Goal: Information Seeking & Learning: Learn about a topic

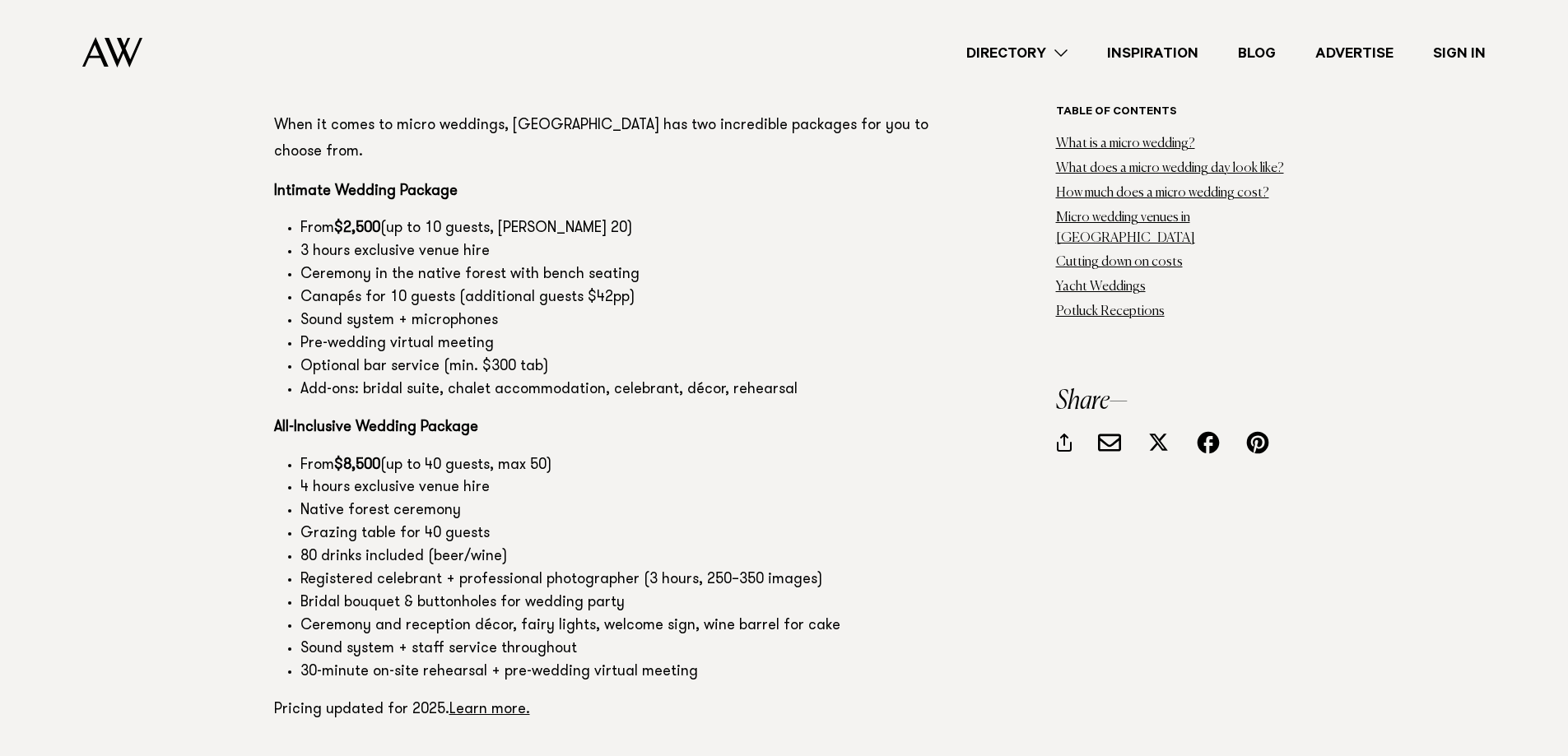
scroll to position [9383, 0]
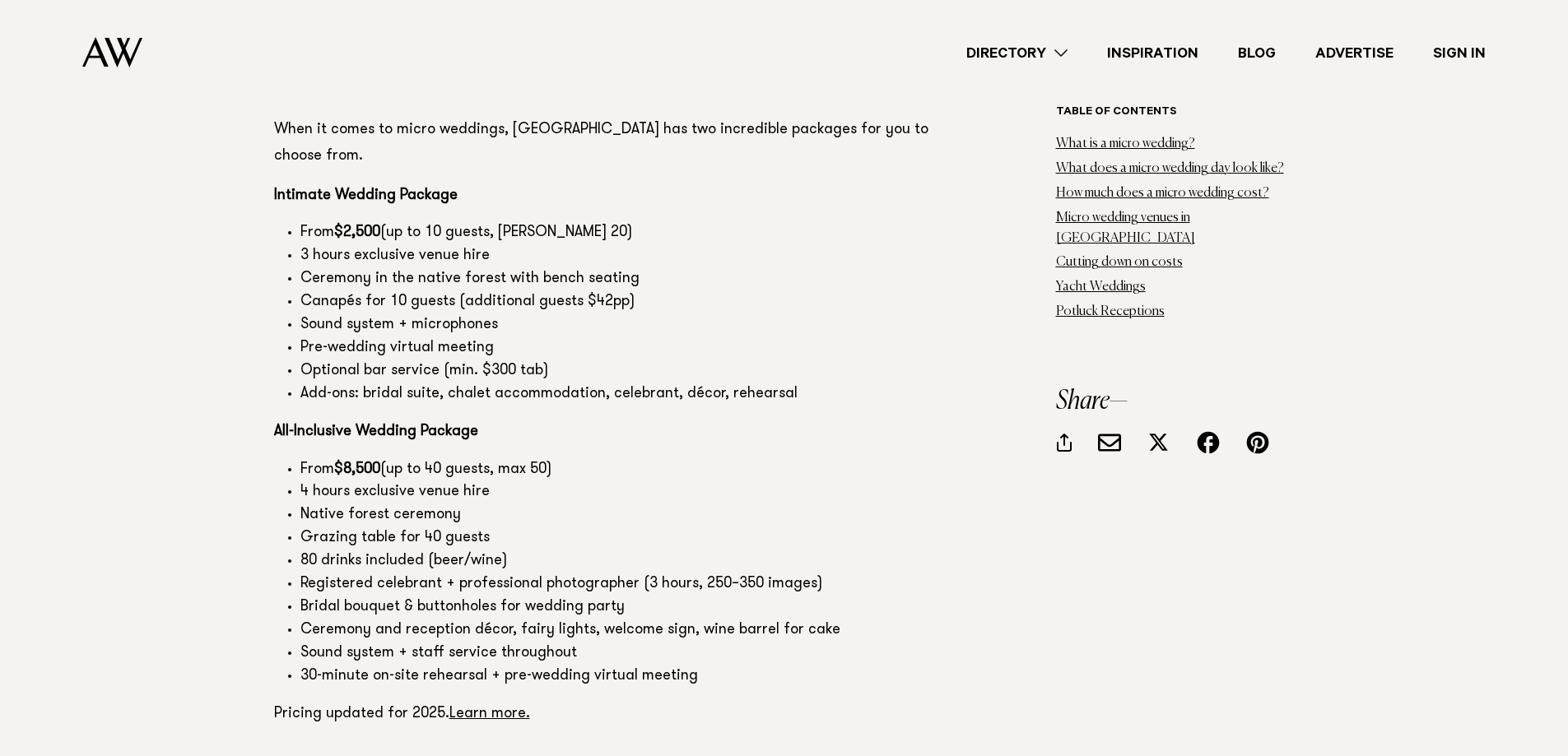
click at [865, 460] on li "From $8,500 (up to 40 guests, max 50)" at bounding box center [625, 471] width 649 height 23
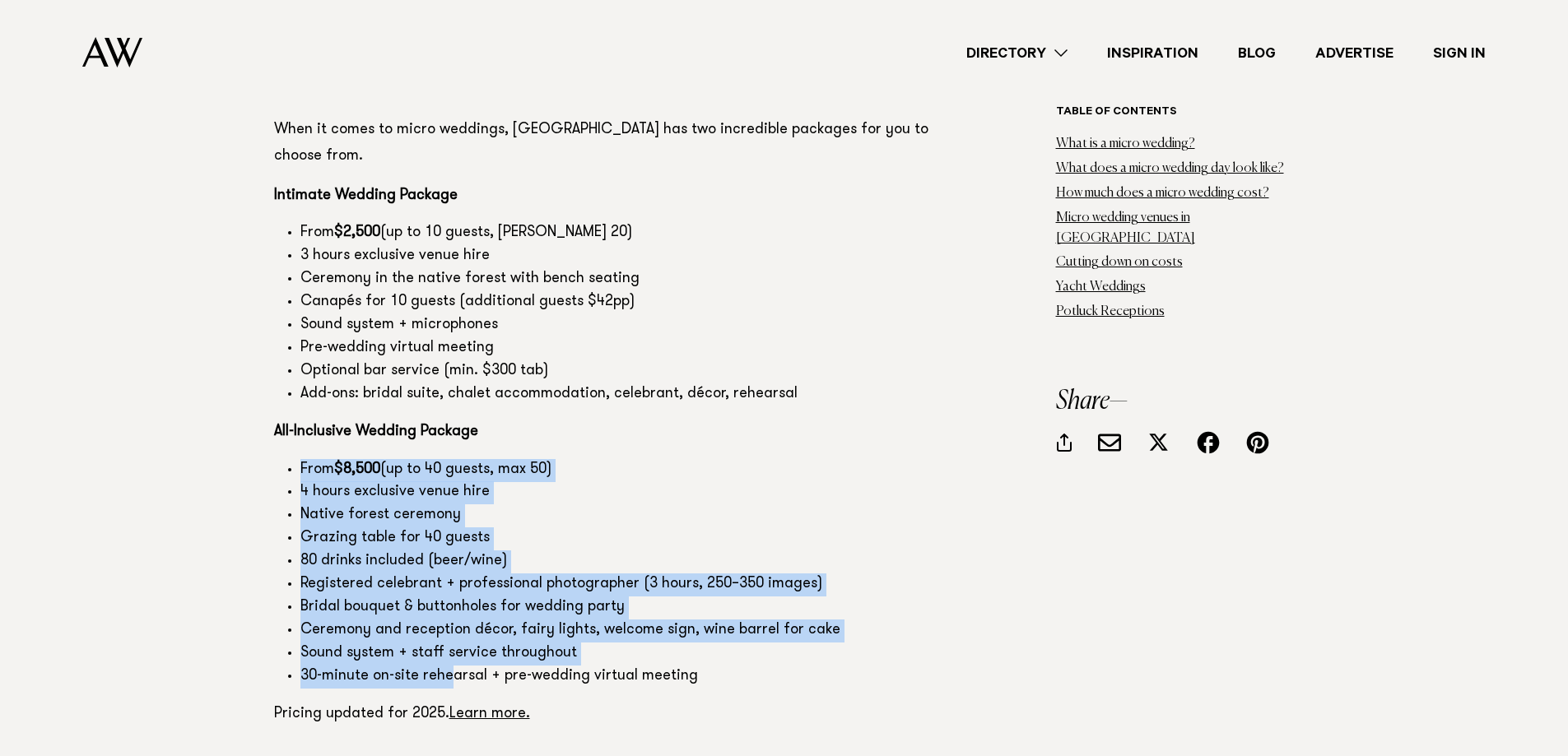
drag, startPoint x: 449, startPoint y: 546, endPoint x: 275, endPoint y: 332, distance: 275.8
click at [275, 460] on ul "From $8,500 (up to 40 guests, max 50) 4 hours exclusive venue hire Native fores…" at bounding box center [611, 574] width 675 height 230
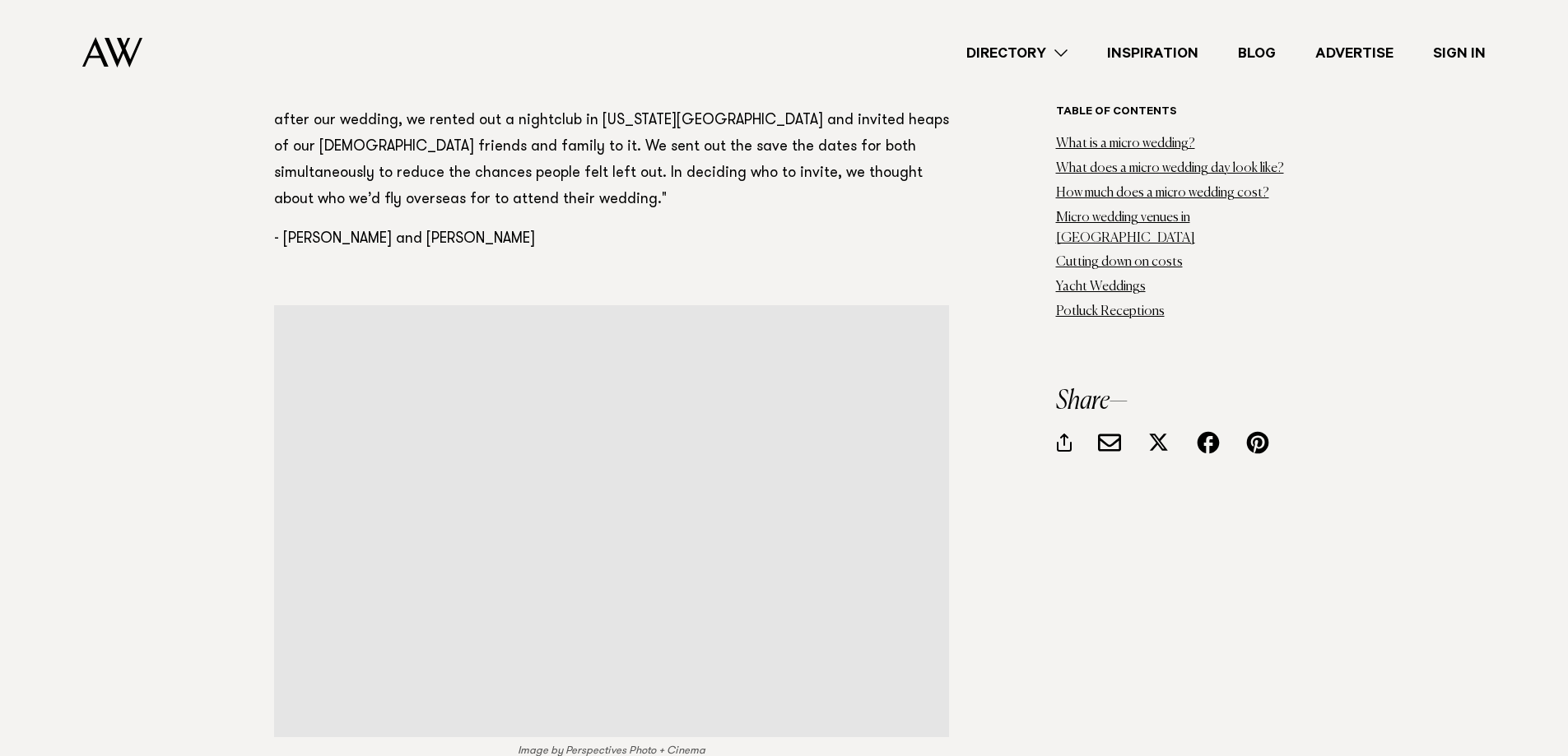
scroll to position [17367, 0]
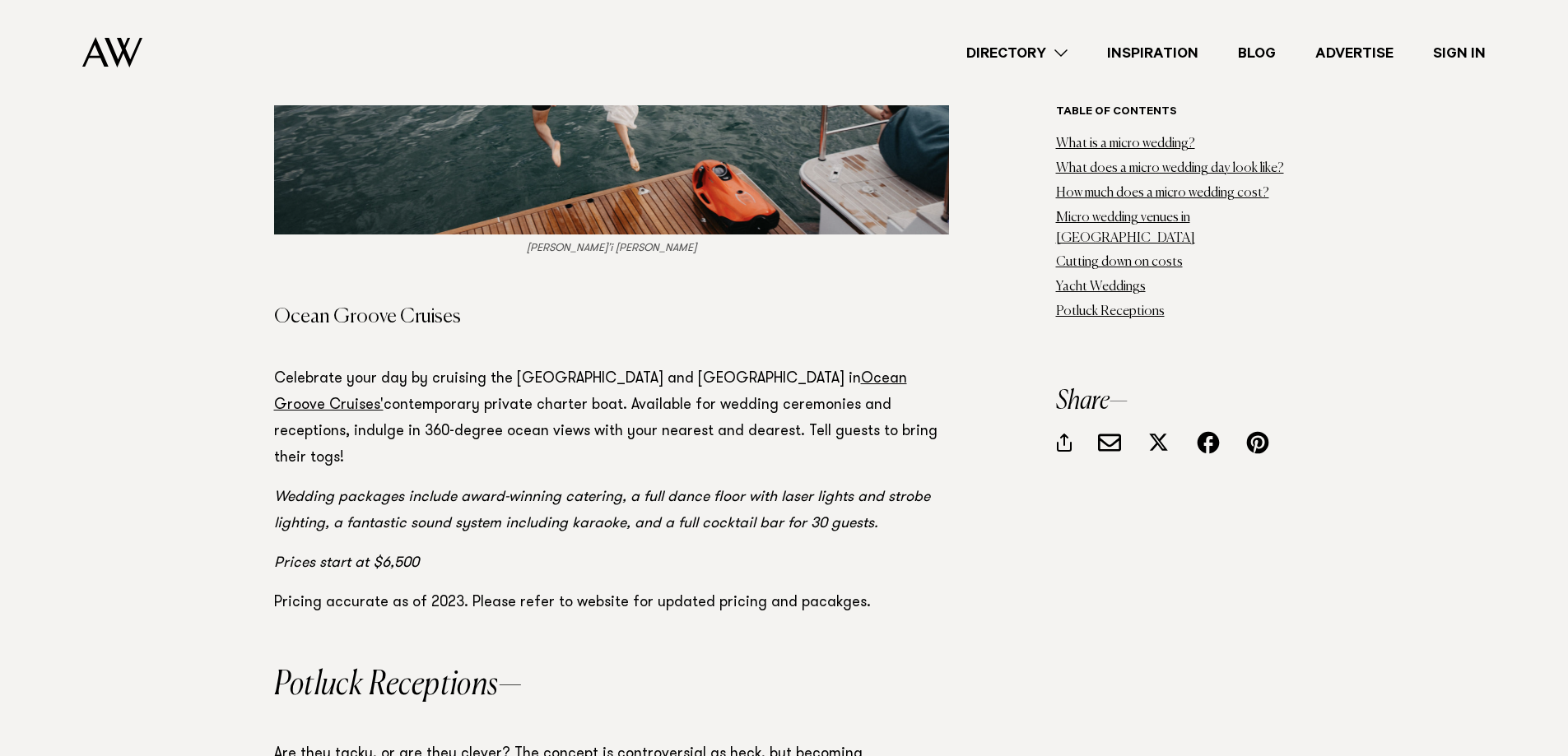
scroll to position [21647, 0]
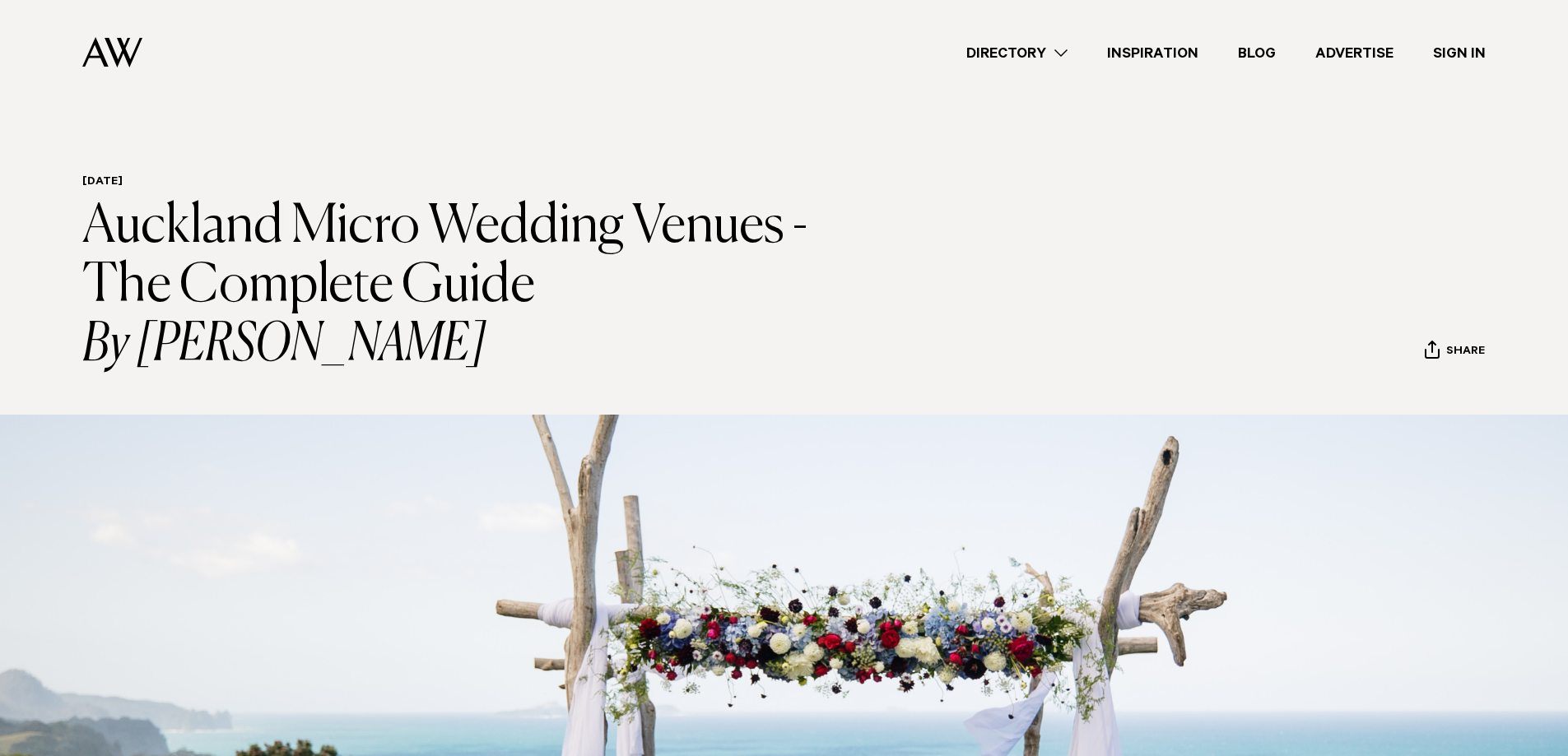
scroll to position [75, 0]
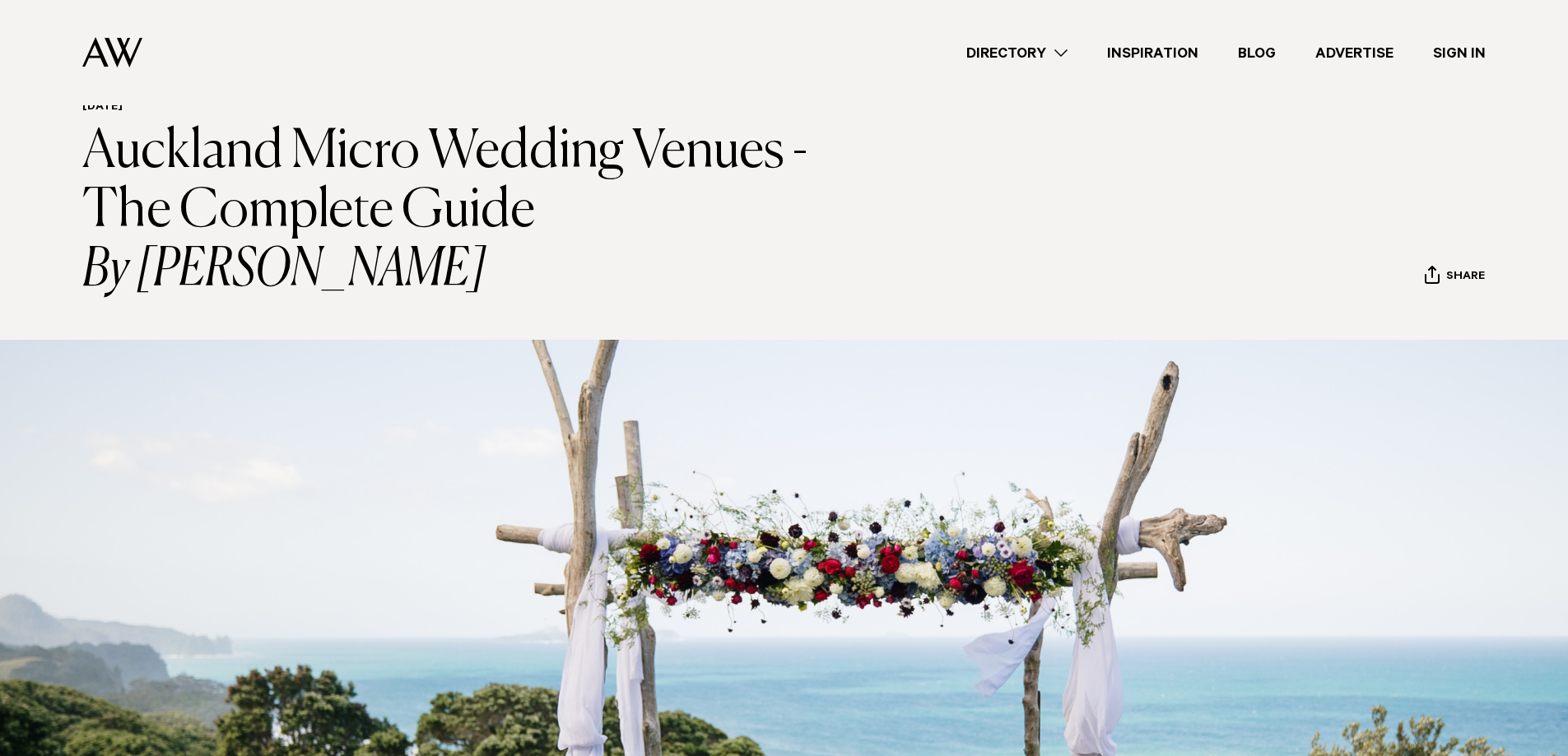
click at [1062, 53] on link "Directory" at bounding box center [1017, 52] width 141 height 22
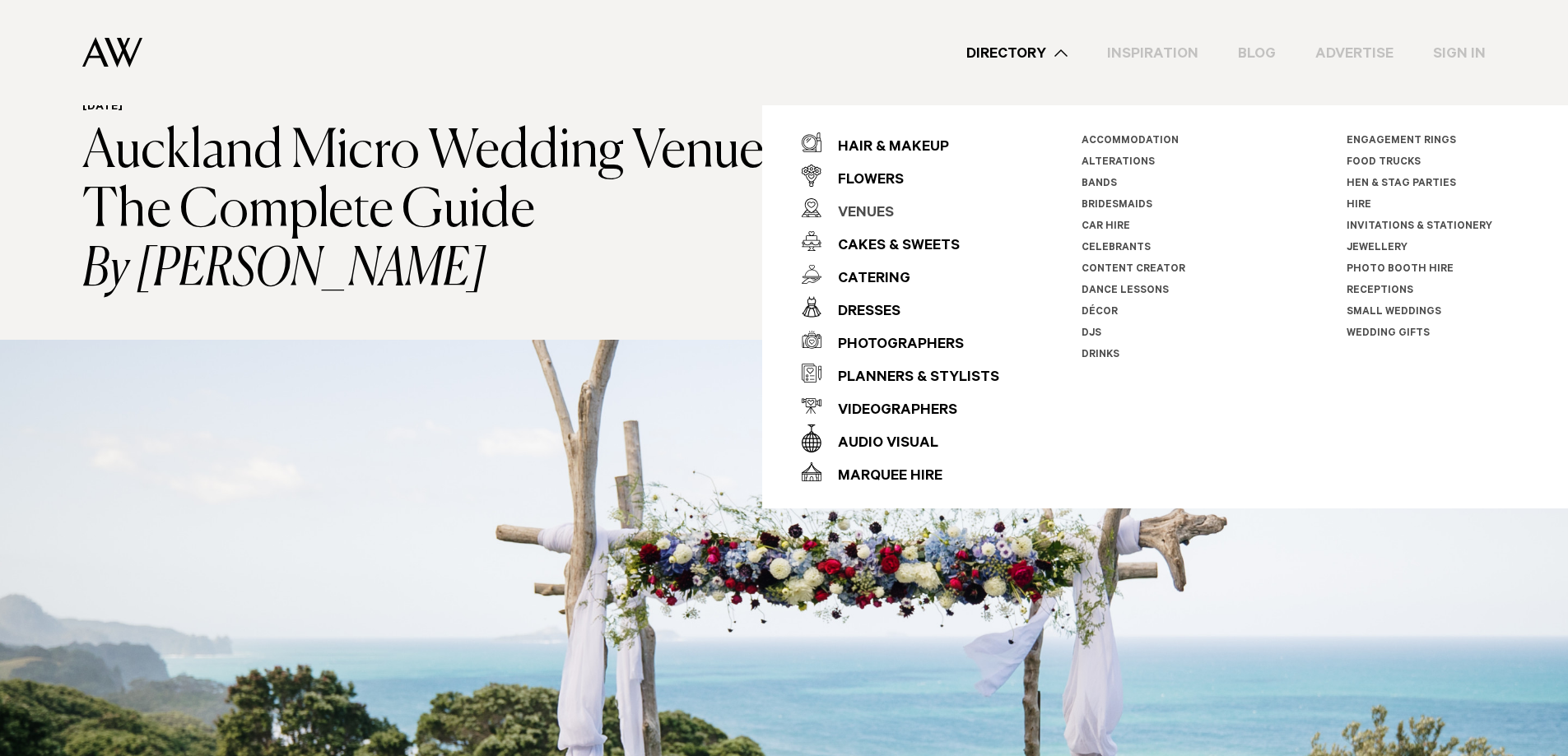
click at [865, 208] on div "Venues" at bounding box center [857, 214] width 72 height 33
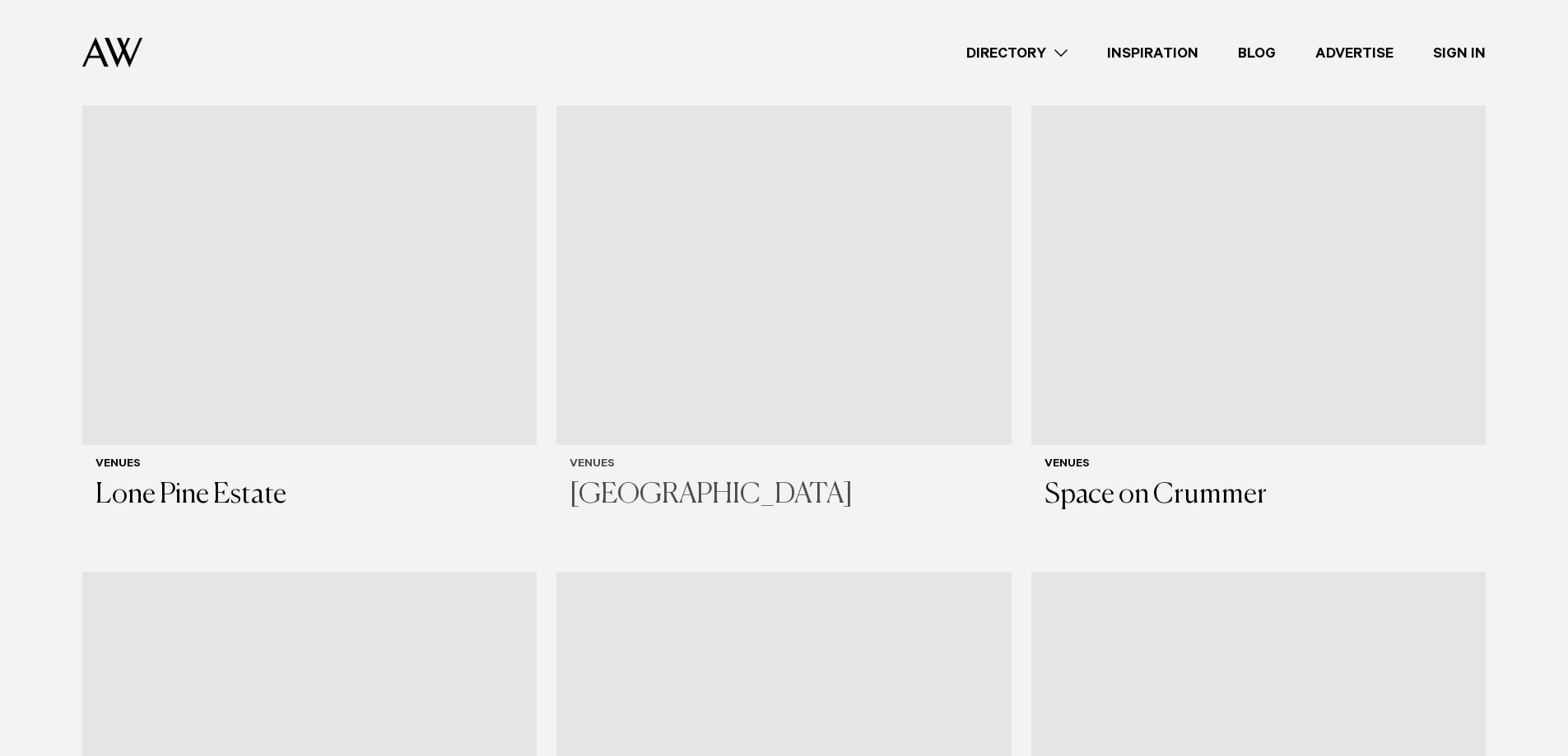
scroll to position [1481, 0]
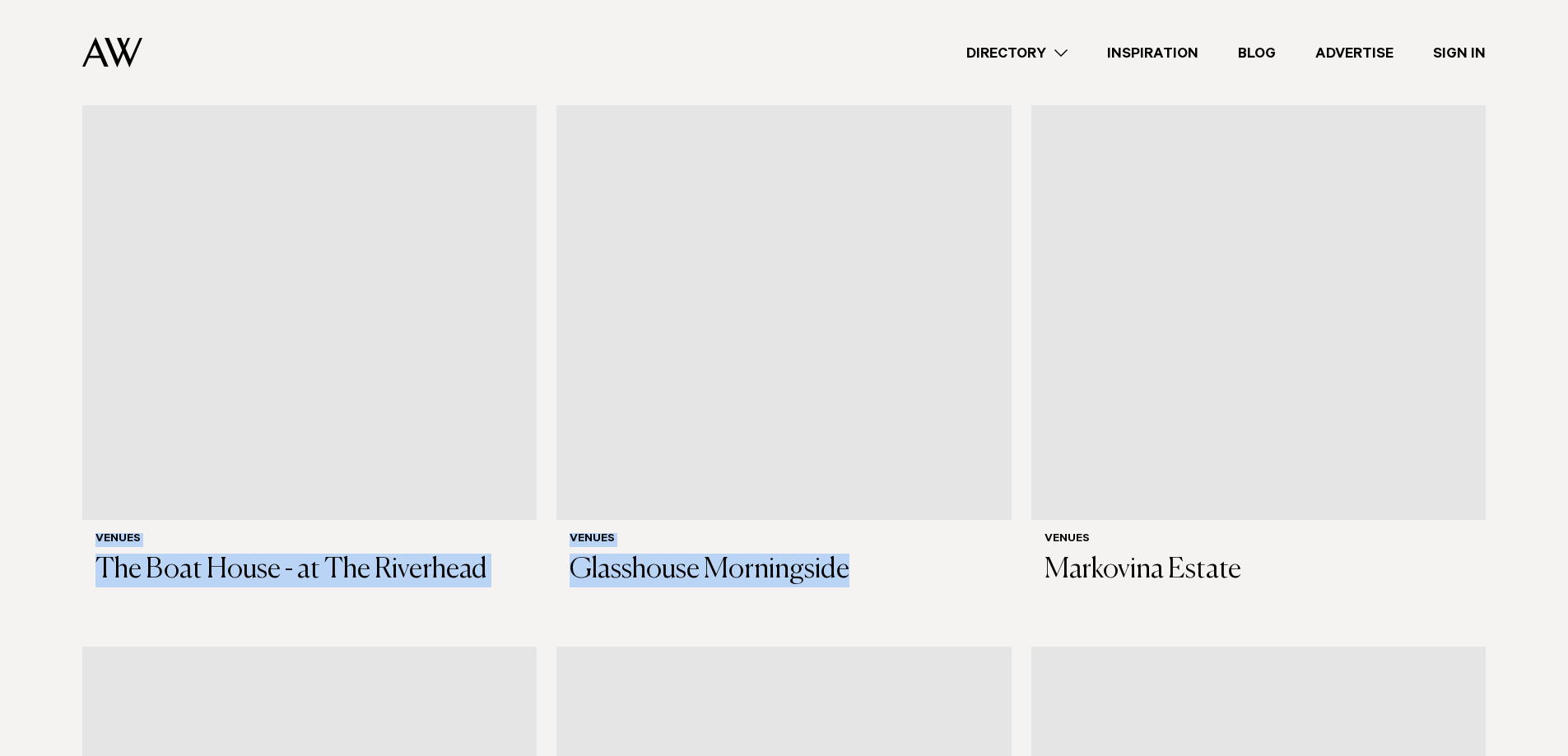
scroll to position [2223, 0]
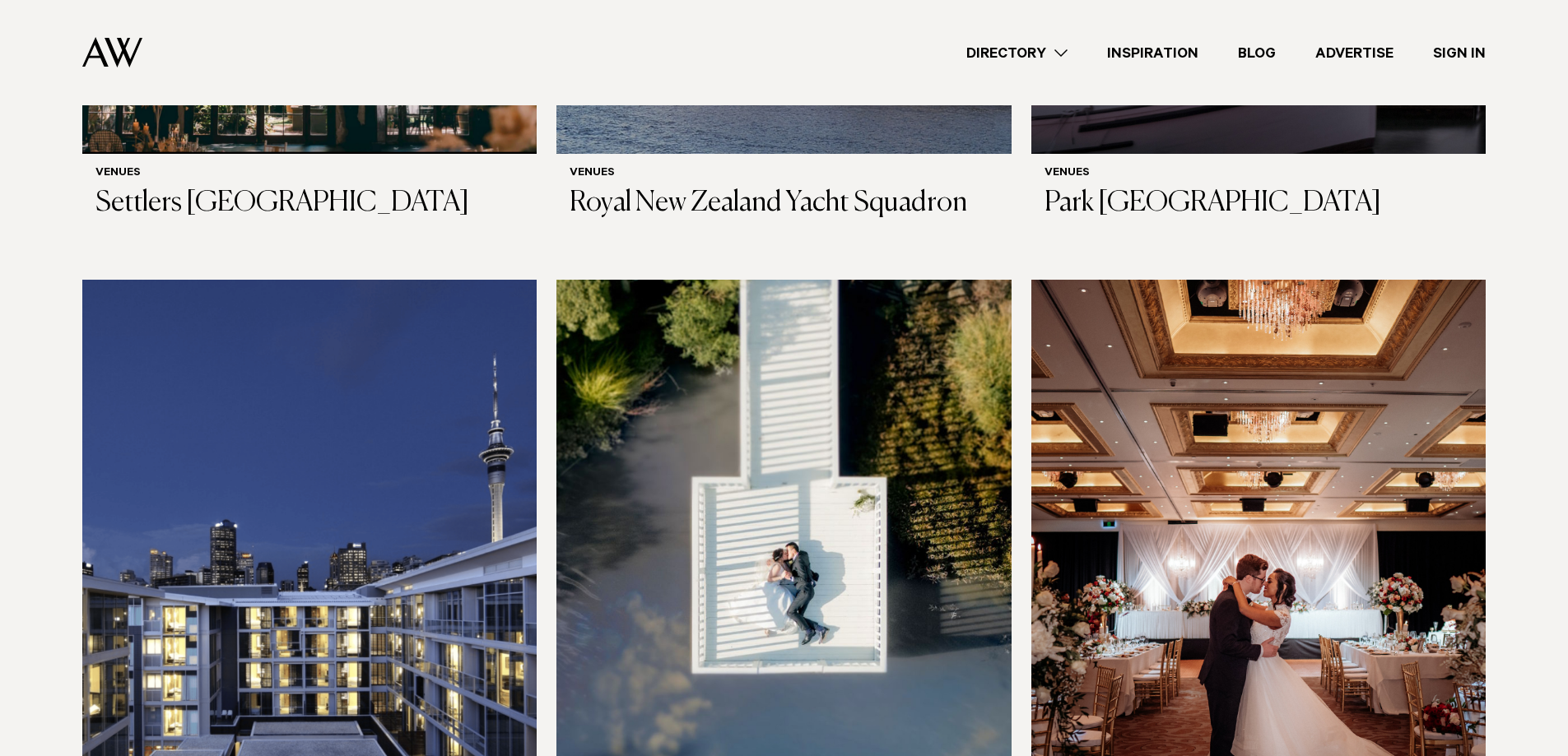
scroll to position [3962, 0]
